Goal: Transaction & Acquisition: Purchase product/service

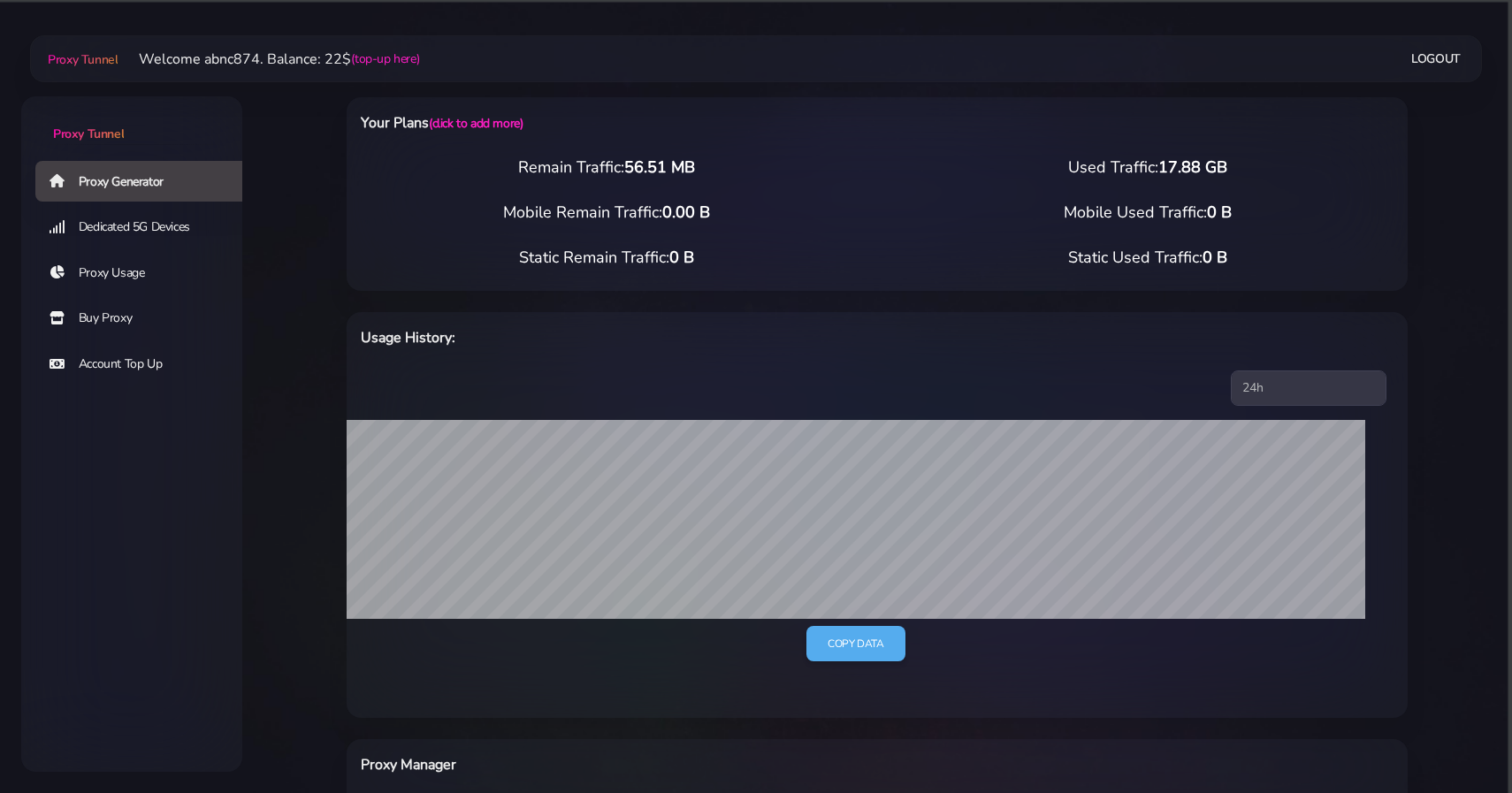
click at [139, 307] on link "Buy Proxy" at bounding box center [146, 318] width 221 height 40
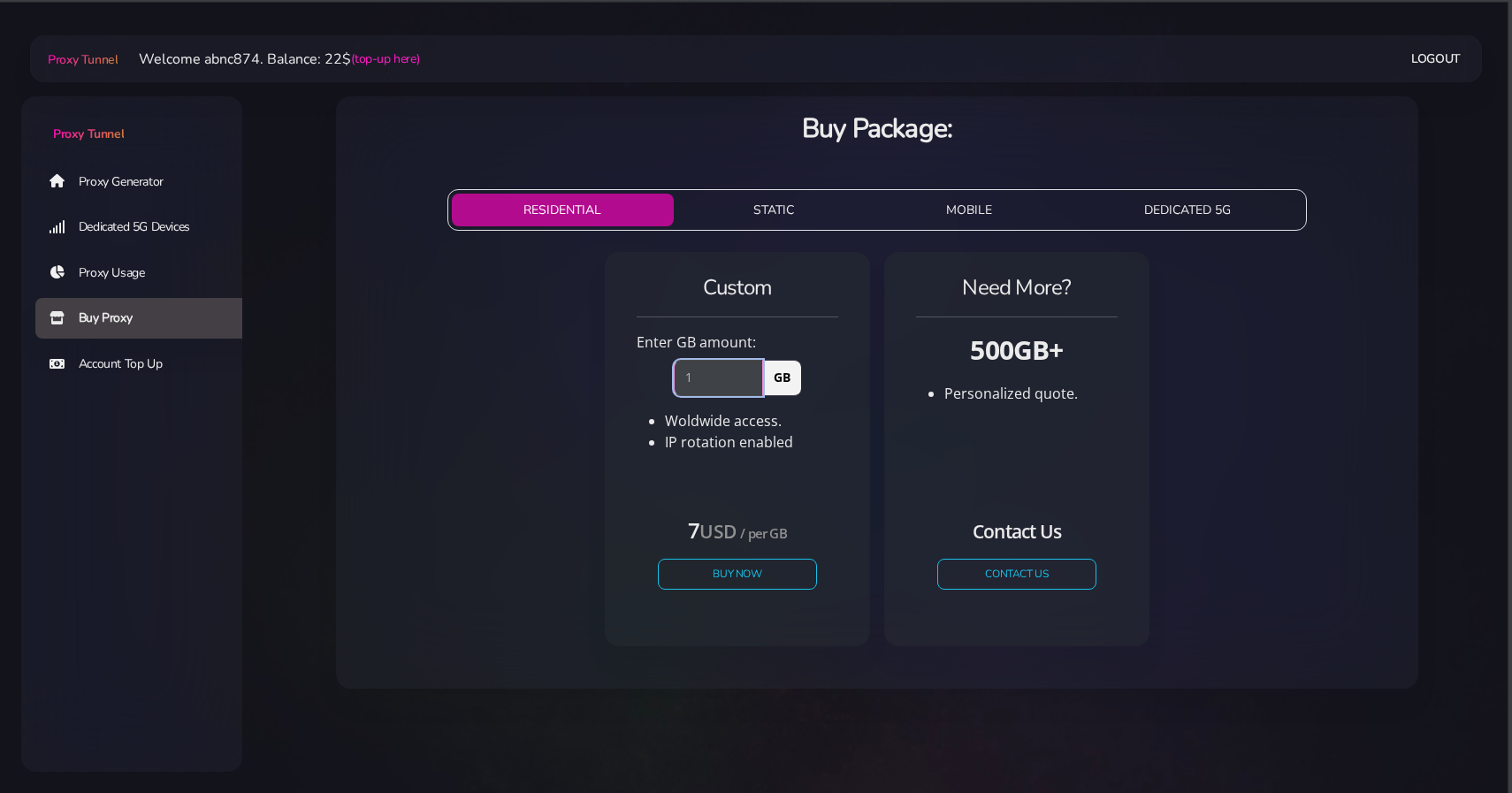
type input "1"
click at [756, 374] on input "1" at bounding box center [718, 377] width 89 height 36
click at [722, 571] on button "Buy Now" at bounding box center [737, 574] width 163 height 31
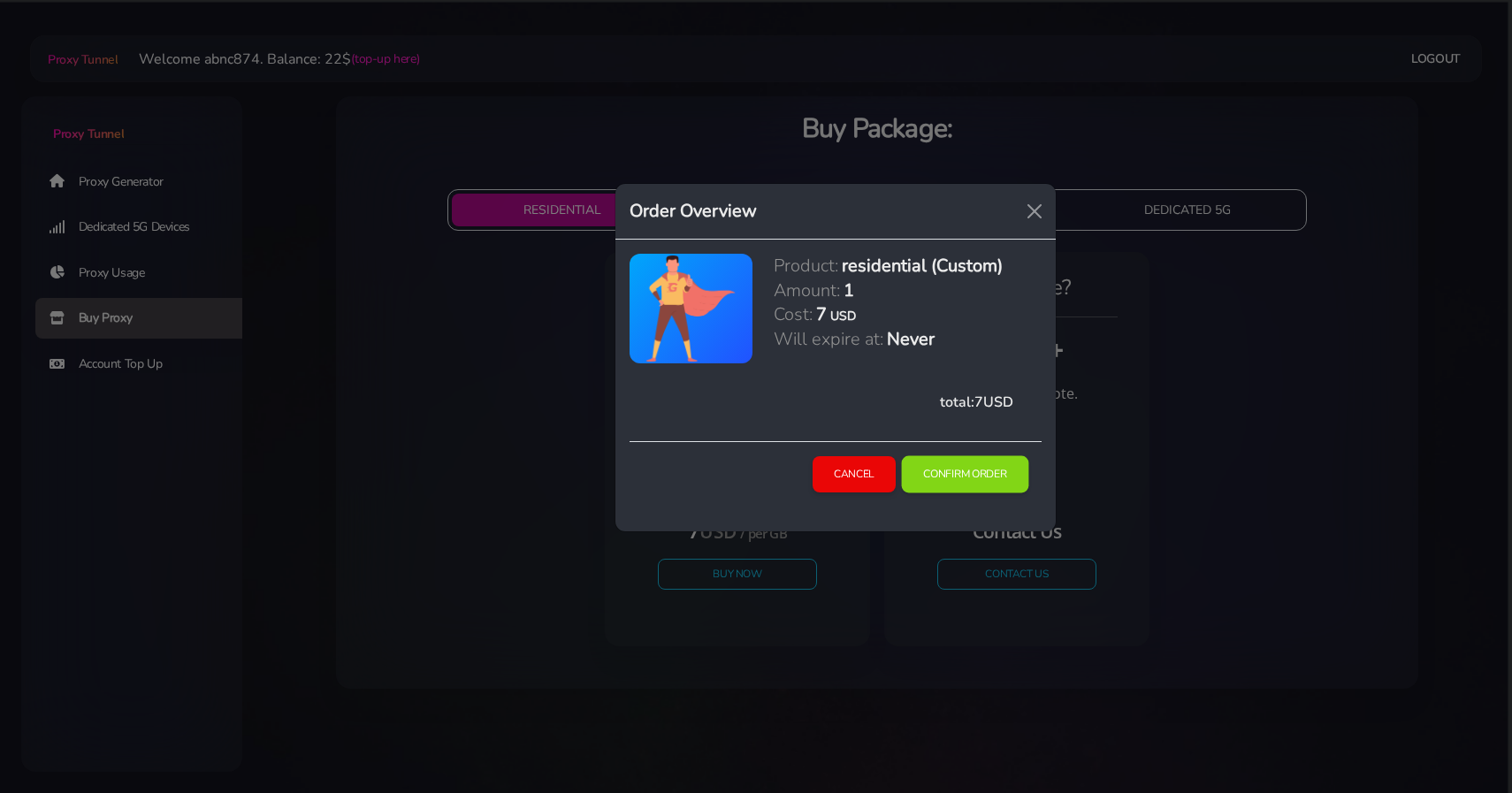
click at [966, 484] on button "Confirm Order" at bounding box center [964, 475] width 127 height 38
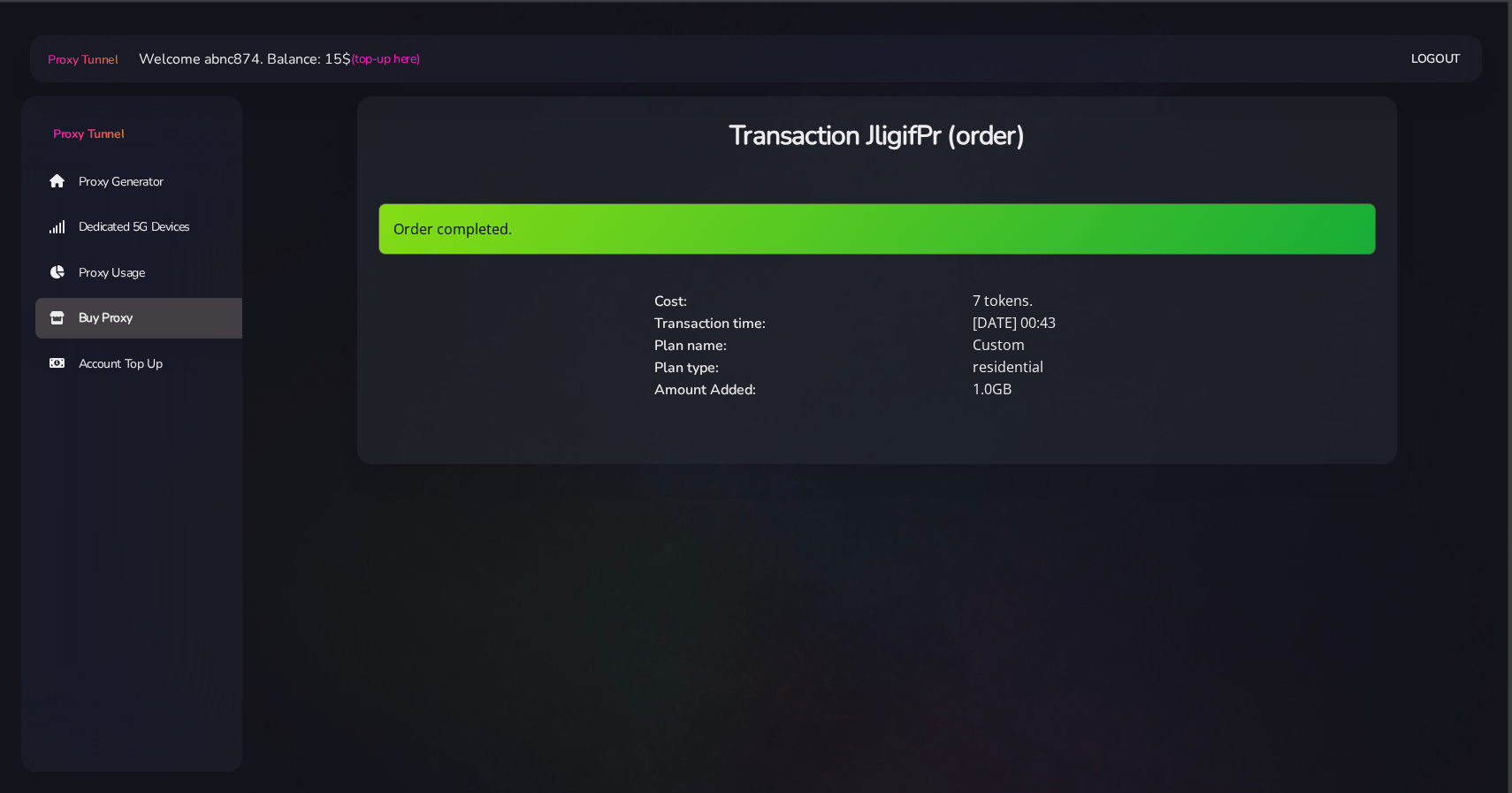
click at [169, 173] on link "Proxy Generator" at bounding box center [146, 181] width 221 height 40
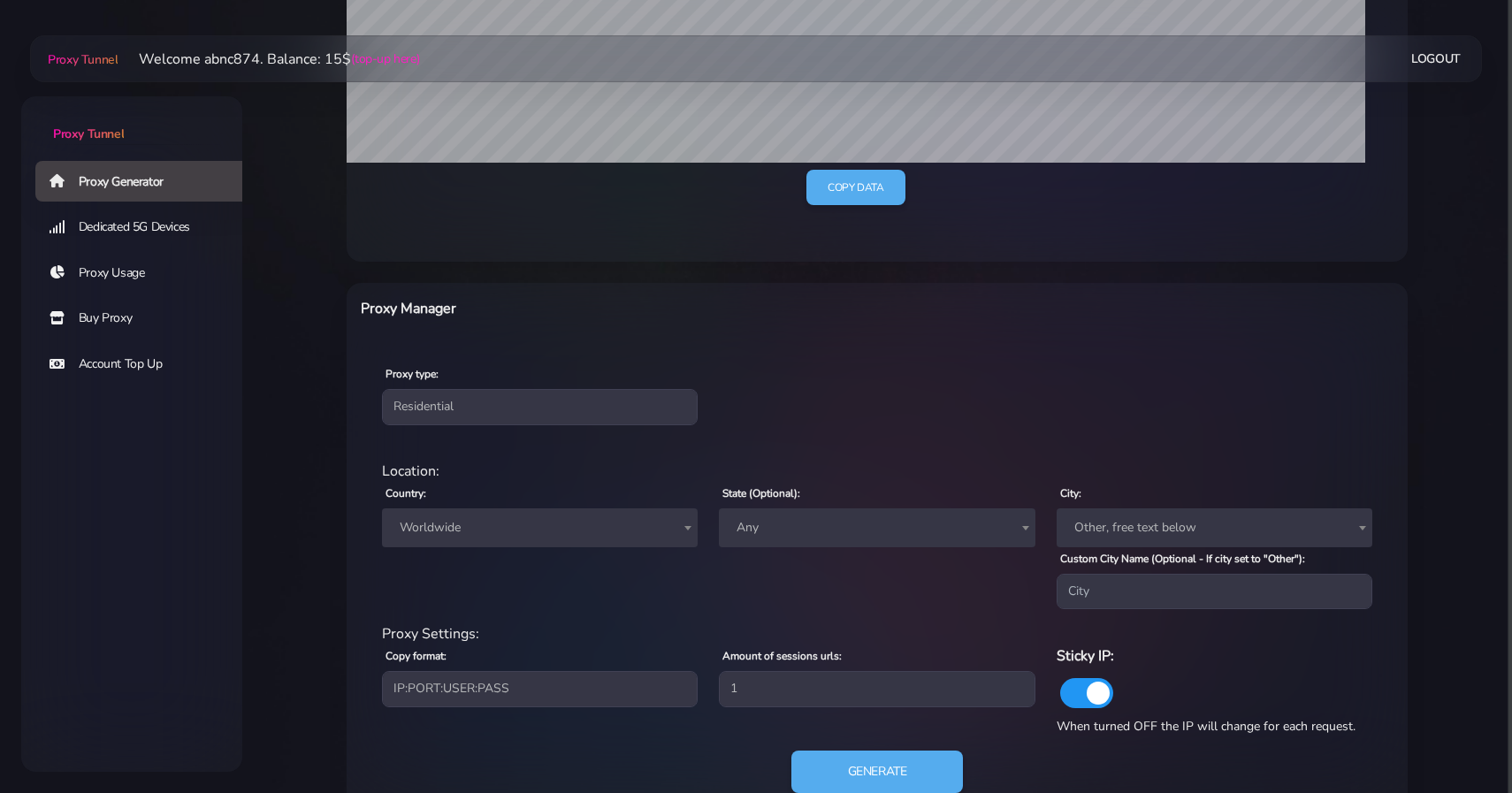
scroll to position [513, 0]
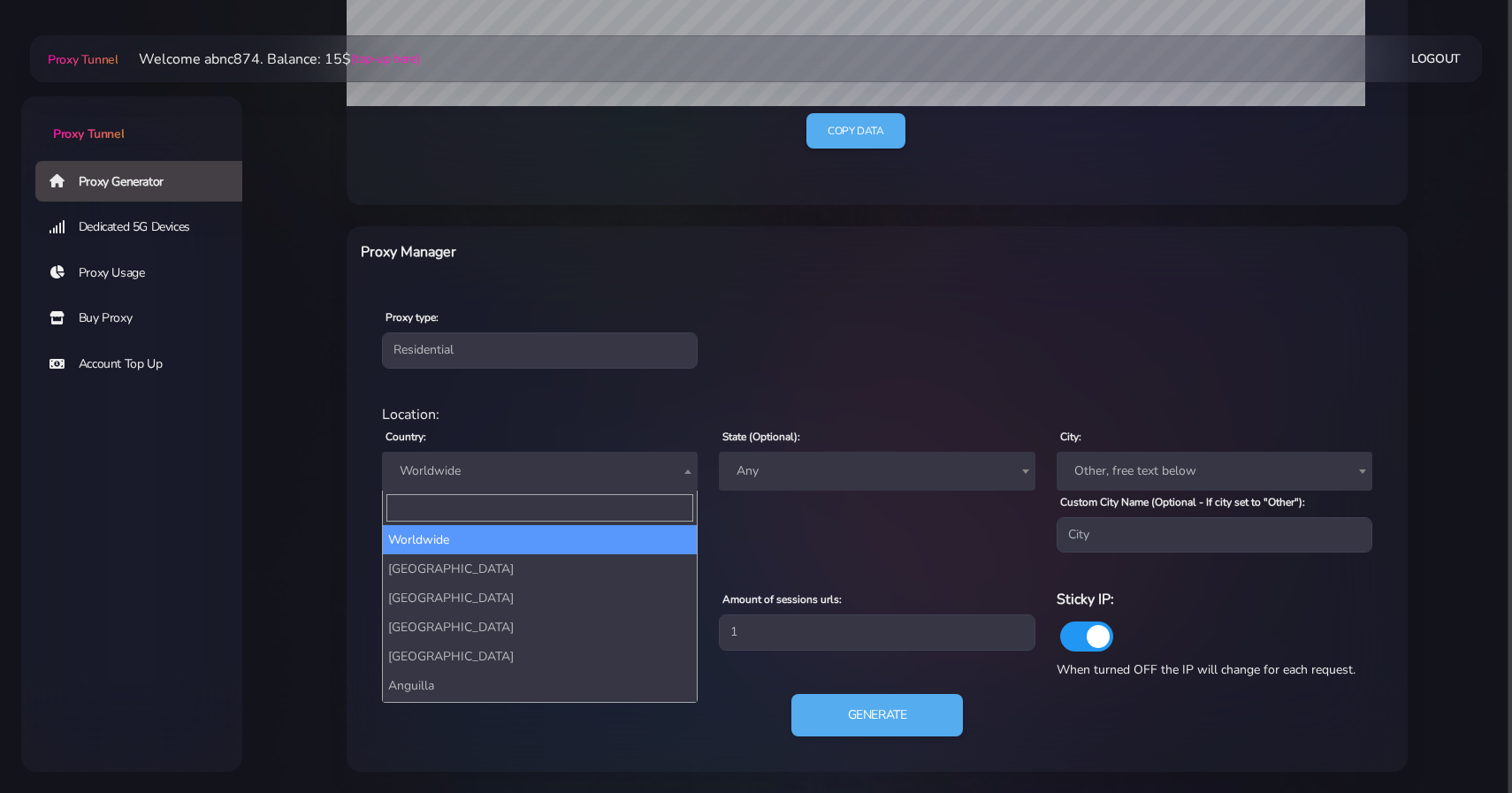
click at [560, 470] on span "Worldwide" at bounding box center [539, 471] width 294 height 25
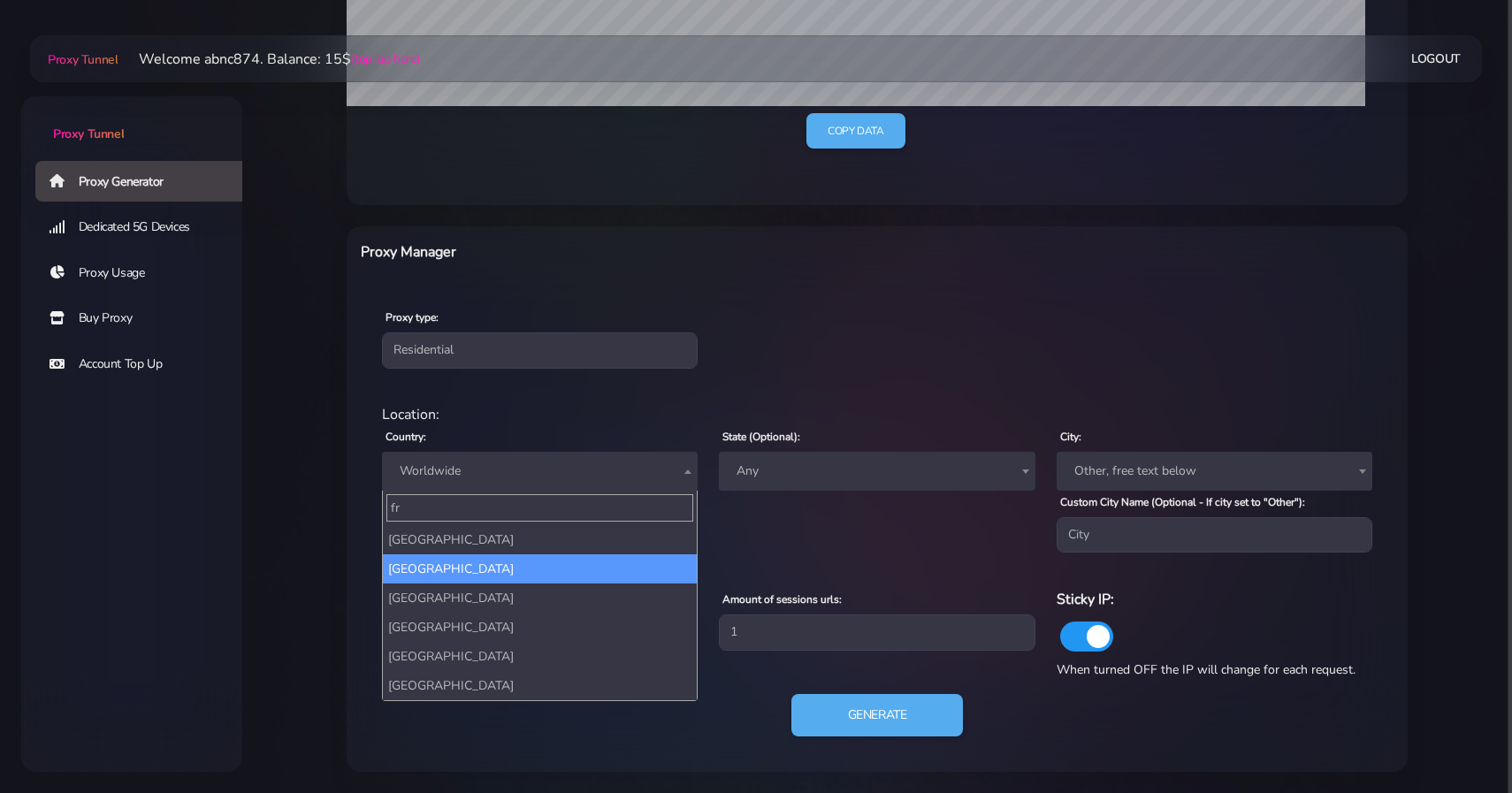
type input "fr"
select select "FR"
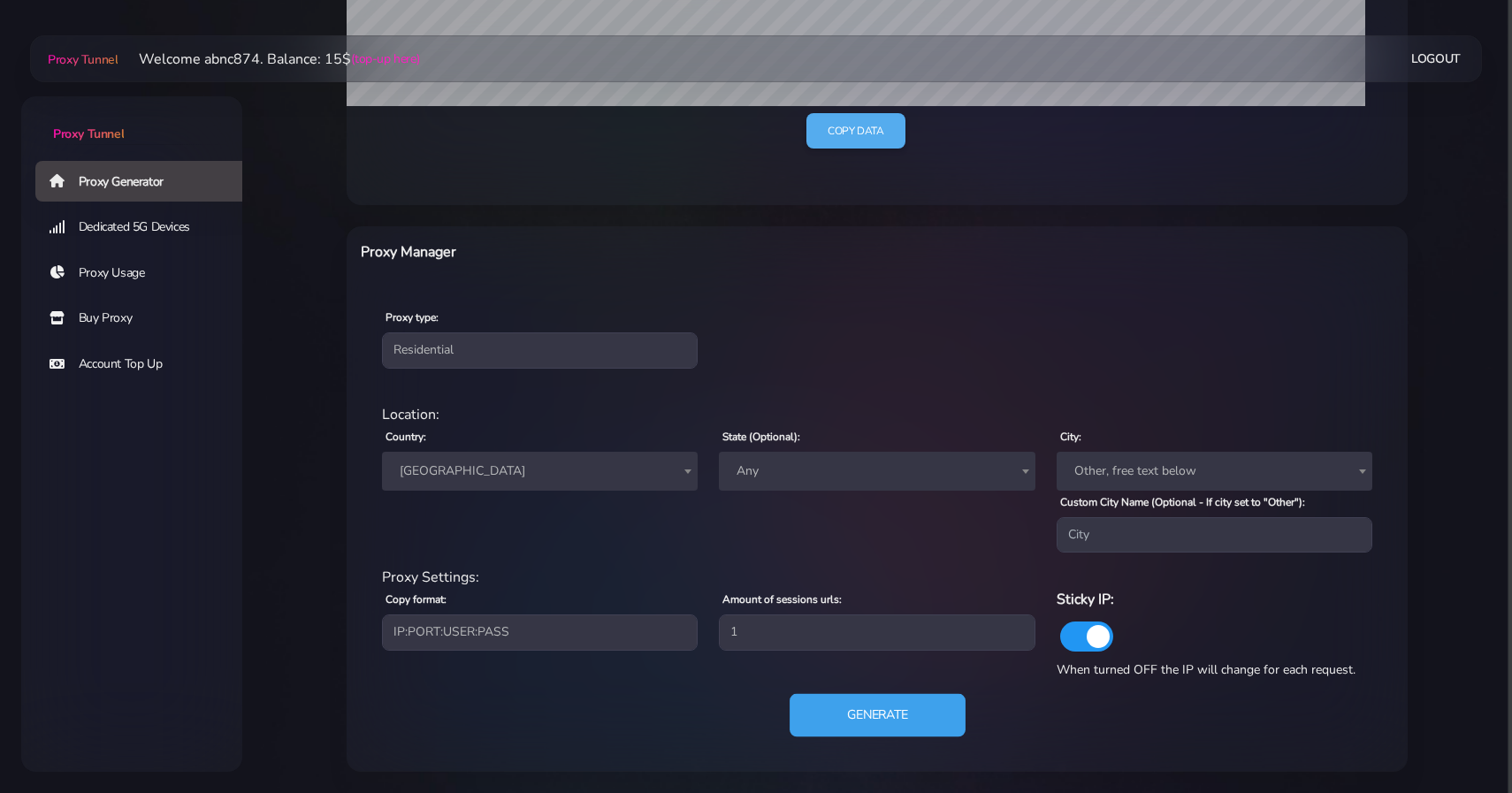
click at [837, 720] on button "Generate" at bounding box center [877, 716] width 176 height 43
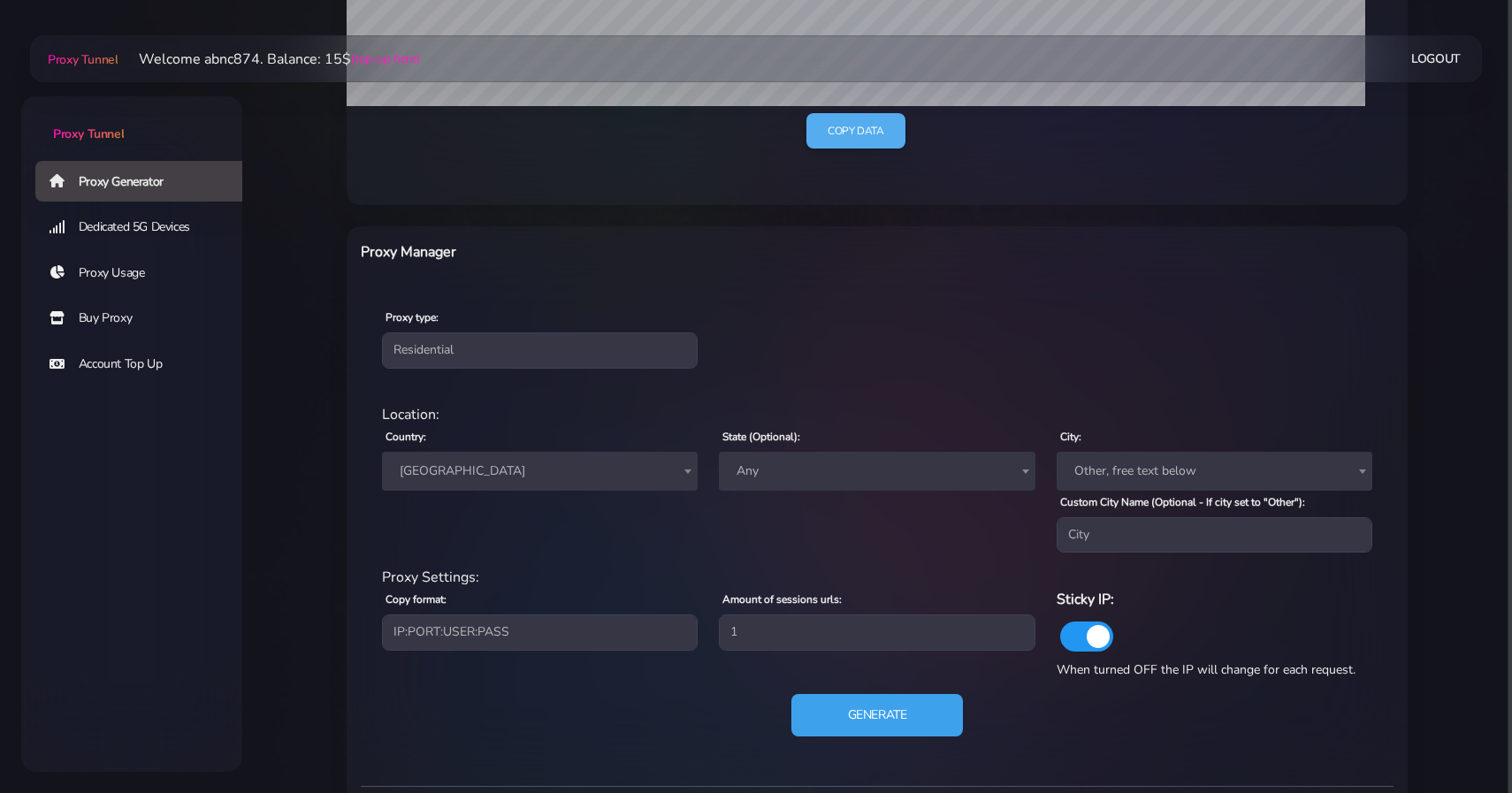
scroll to position [753, 0]
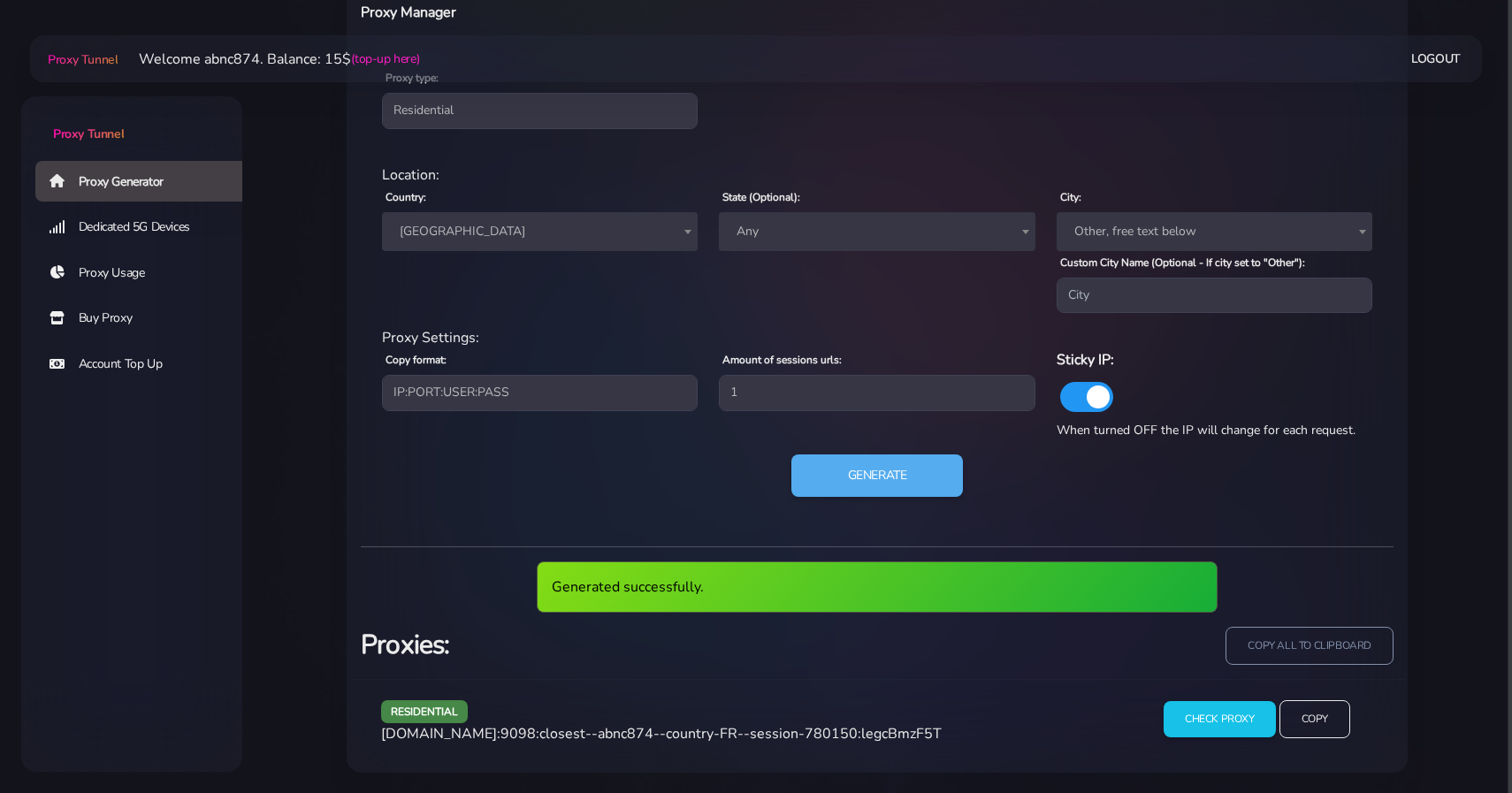
click at [1218, 737] on div "Check Proxy Copy" at bounding box center [1256, 726] width 253 height 52
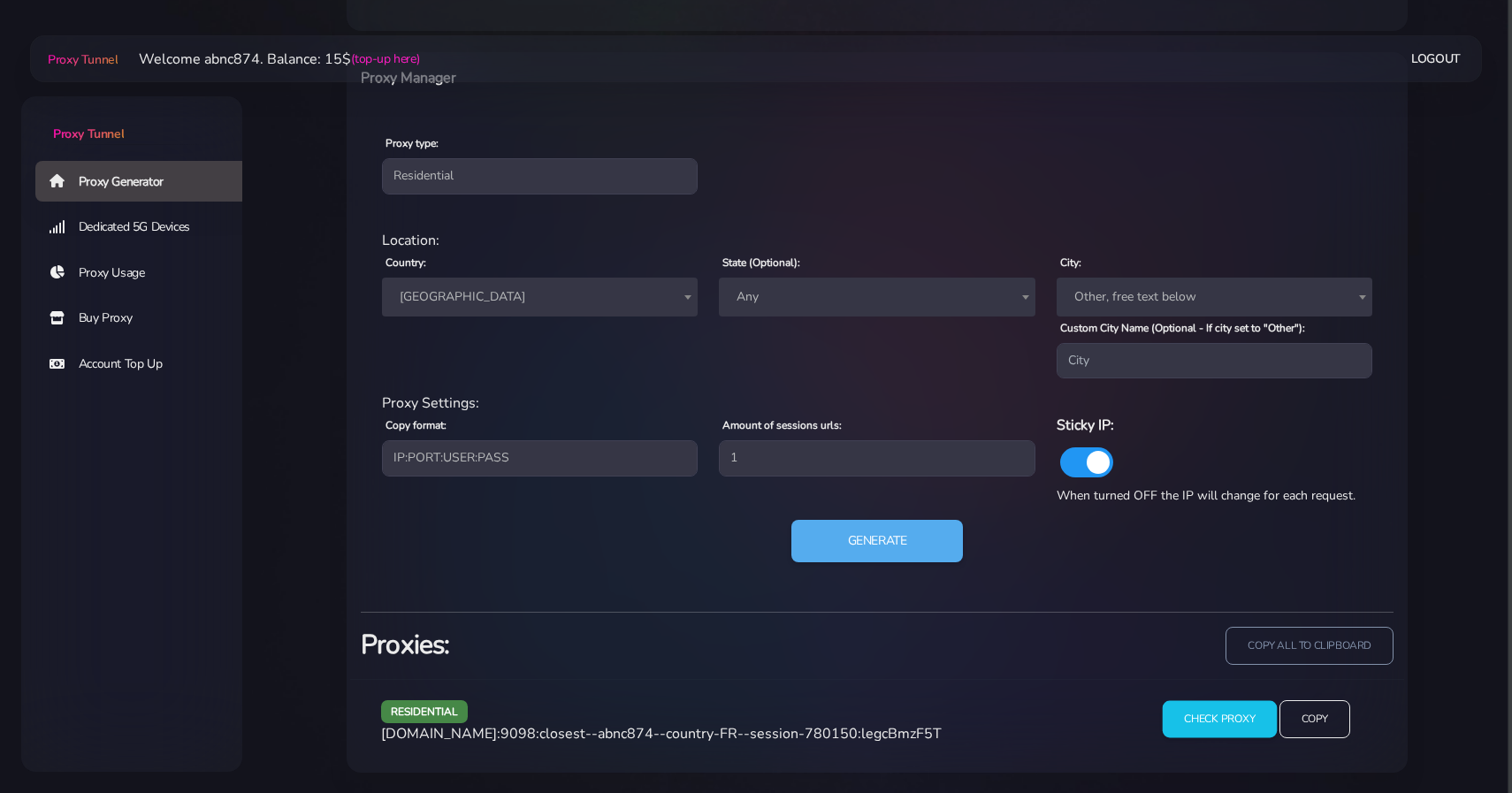
click at [1231, 716] on input "Check Proxy" at bounding box center [1219, 720] width 114 height 38
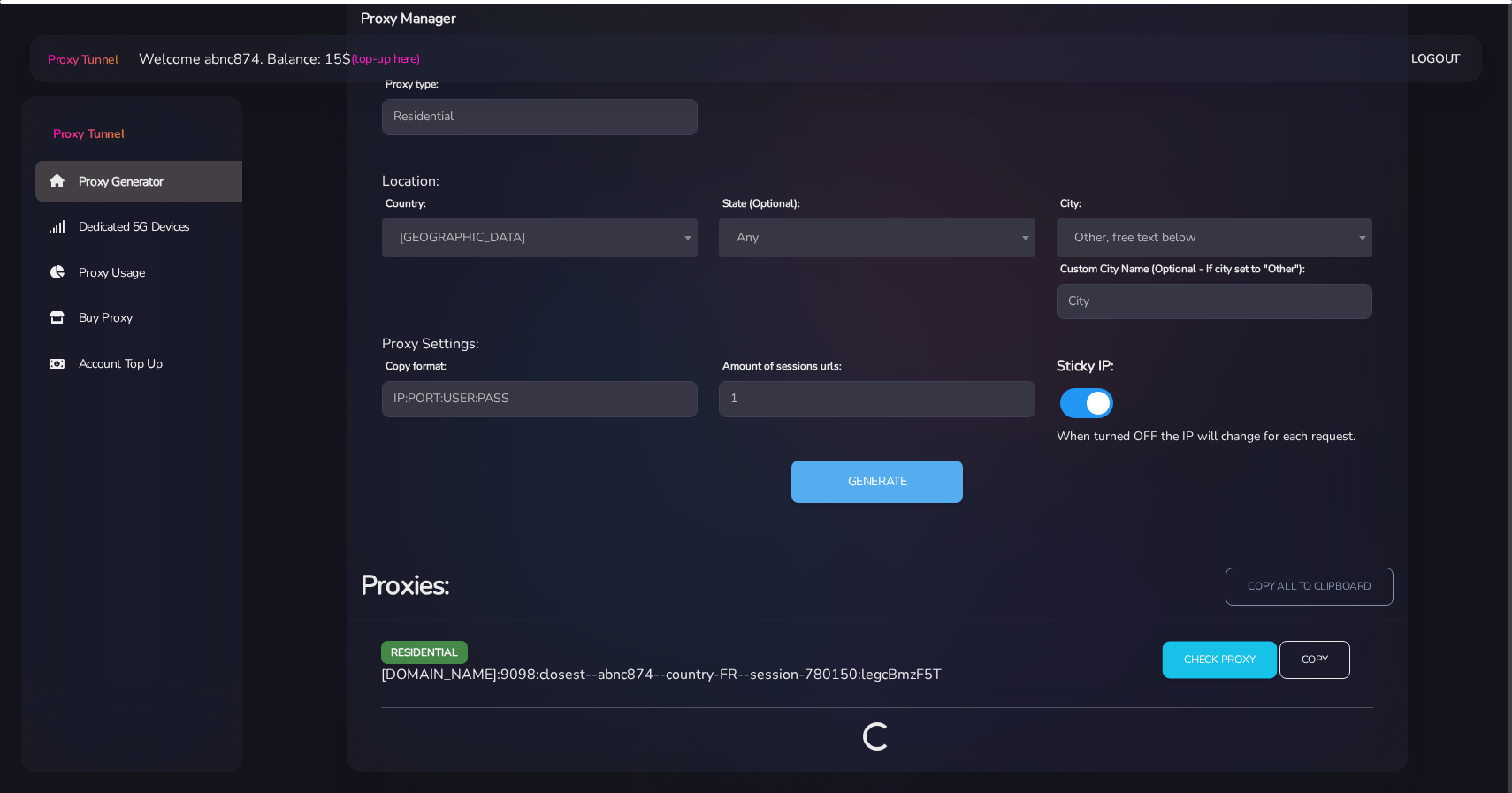
scroll to position [834, 0]
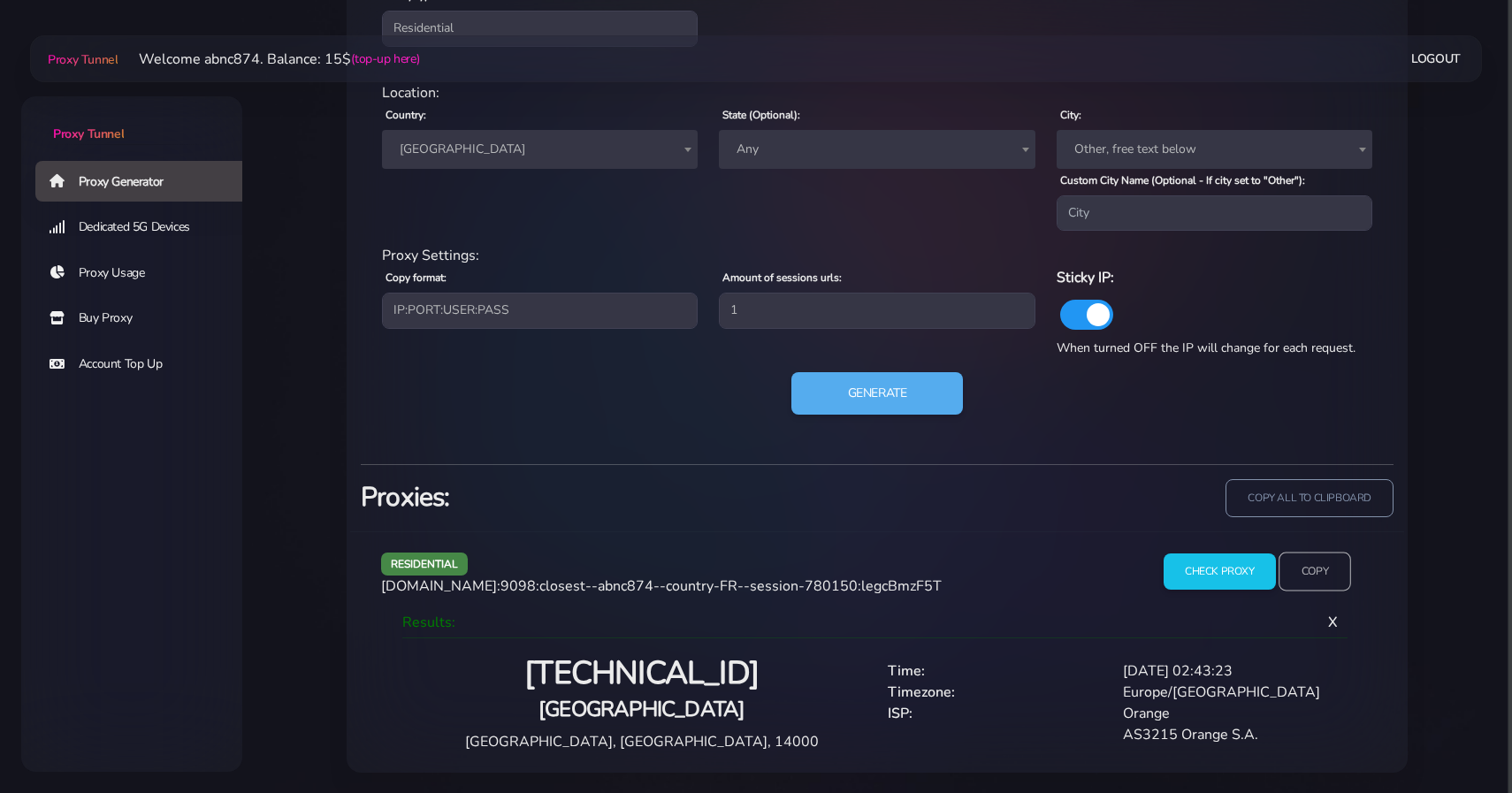
click at [1329, 582] on input "Copy" at bounding box center [1313, 571] width 72 height 39
